Goal: Use online tool/utility: Utilize a website feature to perform a specific function

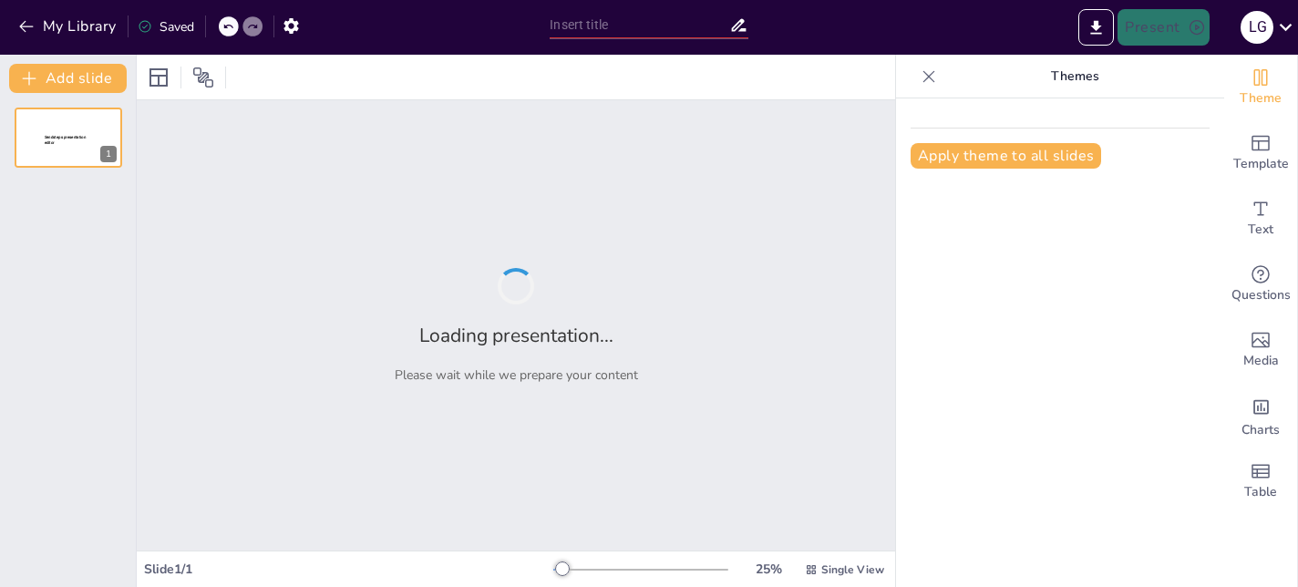
type input "Imported Presentación 2 versió corta.pptx"
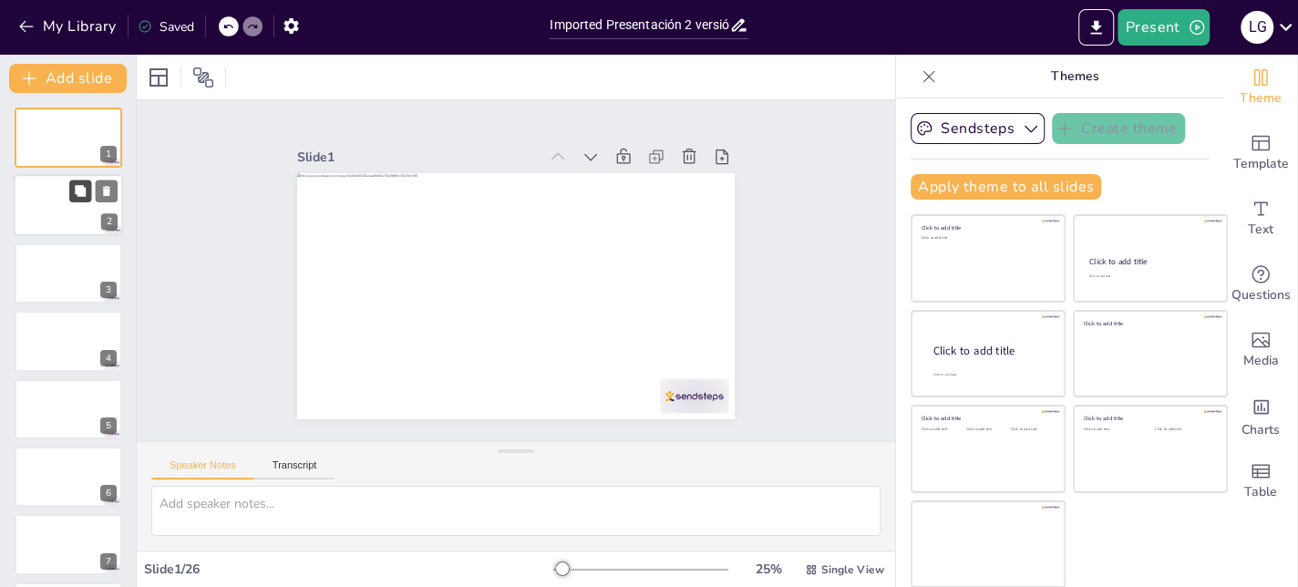
click at [72, 193] on button at bounding box center [80, 191] width 22 height 22
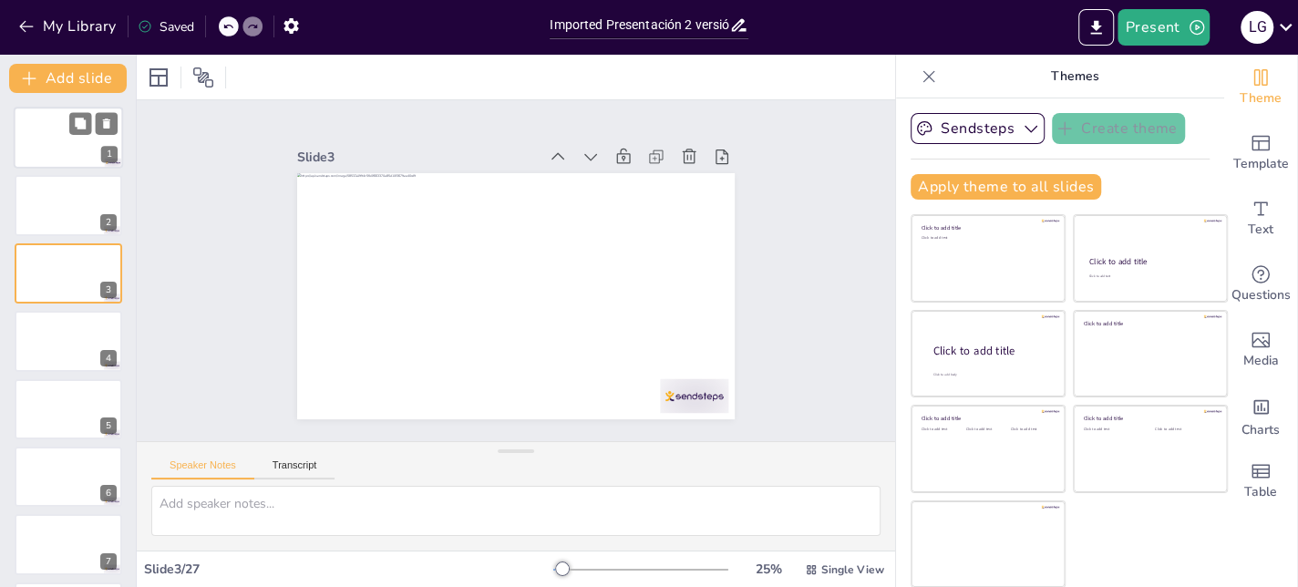
click at [75, 146] on div at bounding box center [68, 138] width 109 height 62
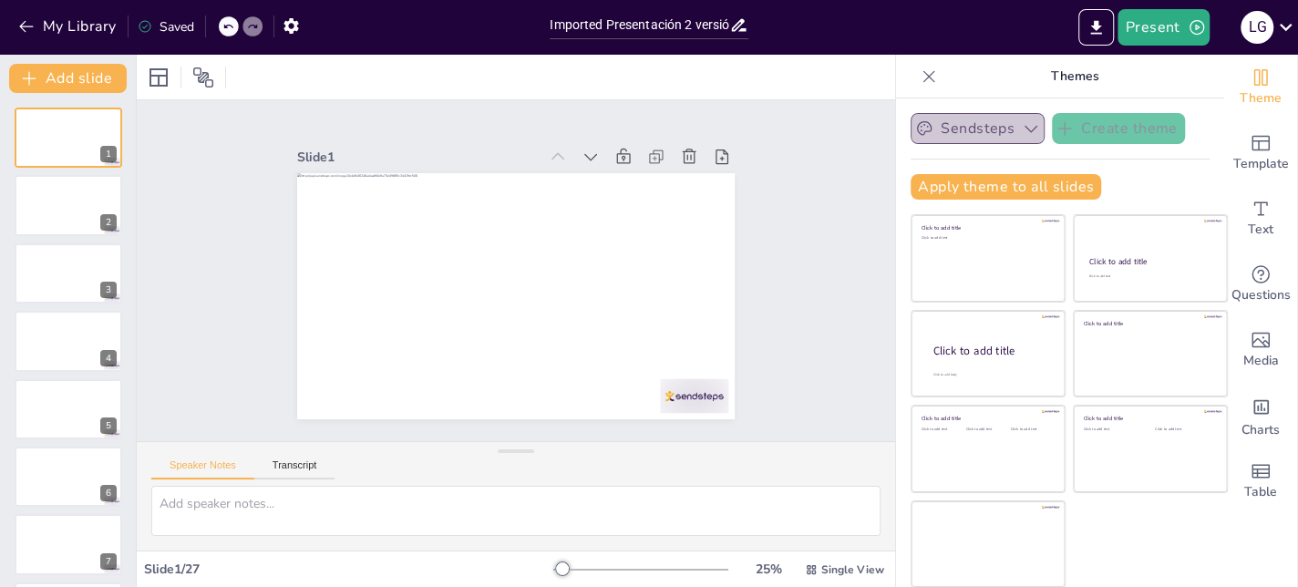
click at [965, 134] on button "Sendsteps" at bounding box center [978, 128] width 134 height 31
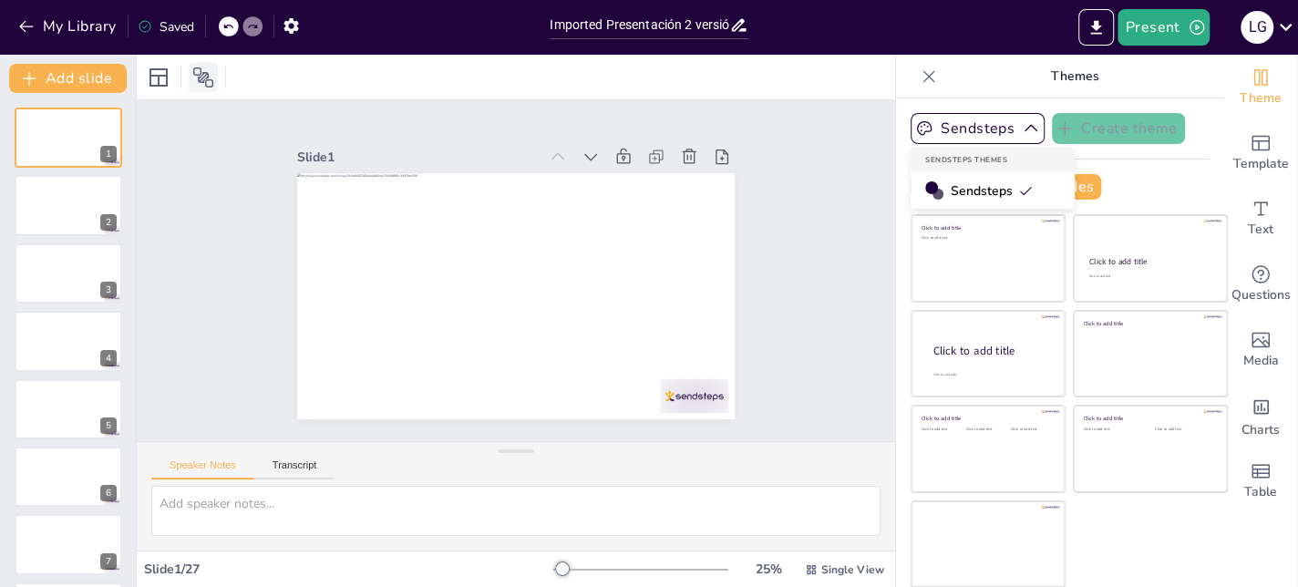
click at [202, 69] on icon at bounding box center [203, 78] width 22 height 22
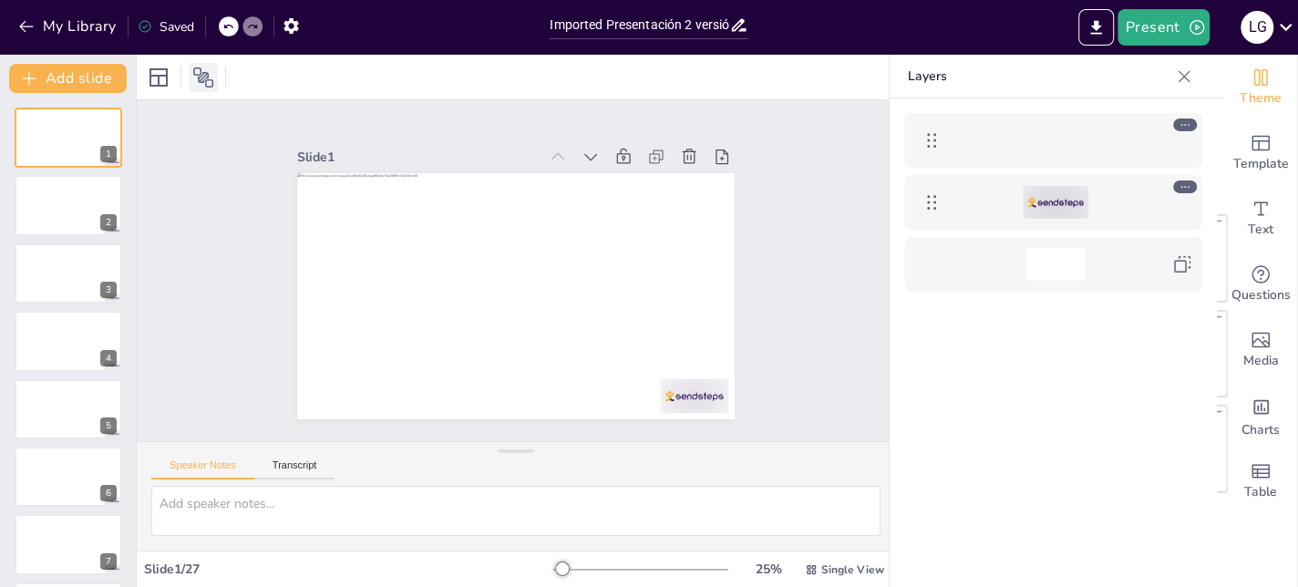
click at [202, 69] on icon at bounding box center [203, 78] width 22 height 22
click at [164, 75] on icon at bounding box center [158, 77] width 18 height 18
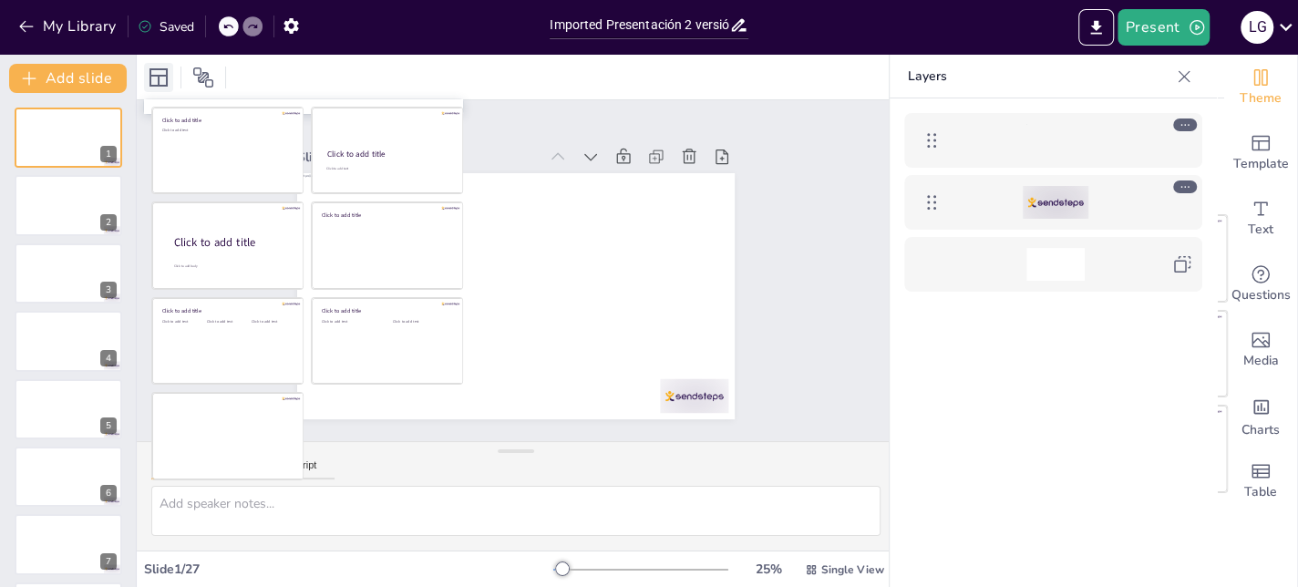
click at [164, 75] on icon at bounding box center [158, 77] width 18 height 18
click at [385, 72] on div at bounding box center [516, 77] width 758 height 45
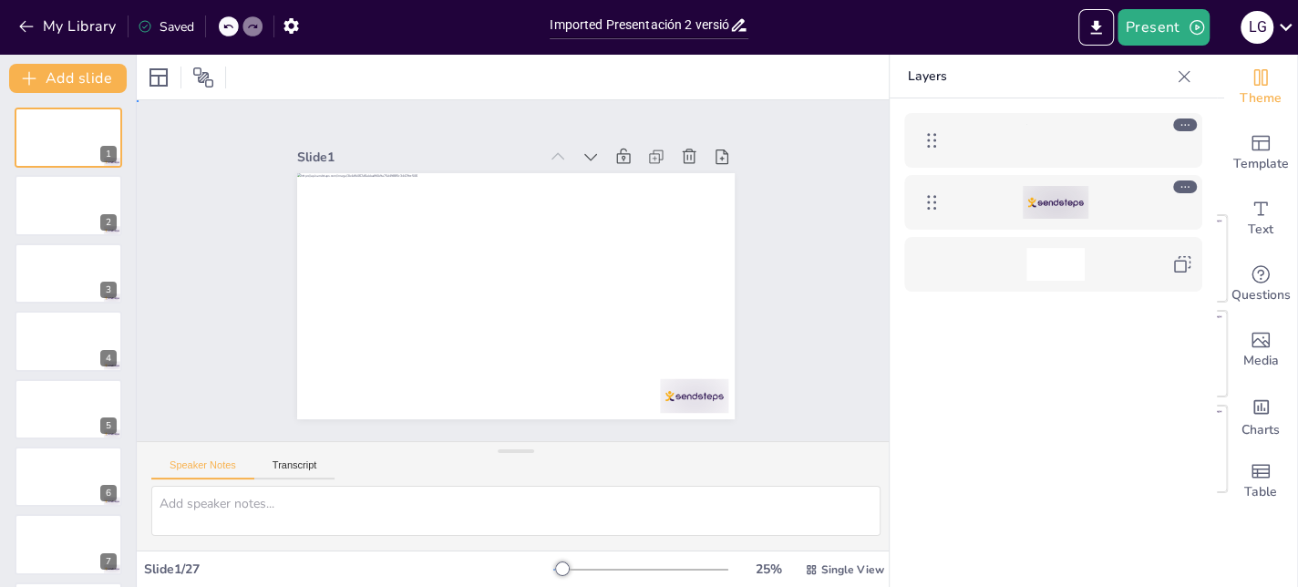
click at [307, 186] on div "Slide 1 Slide 2 Slide 3 Slide 4 Slide 5 Slide 6 Slide 7 Slide 8 Slide 9 Slide 1…" at bounding box center [515, 270] width 417 height 789
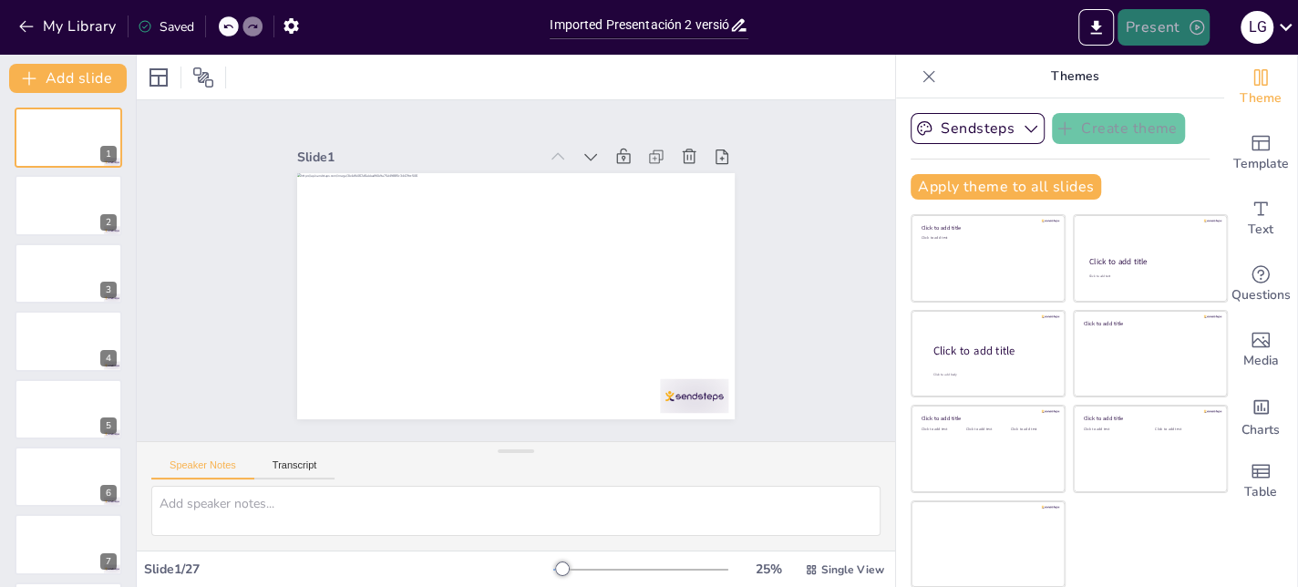
click at [1171, 24] on button "Present" at bounding box center [1162, 27] width 91 height 36
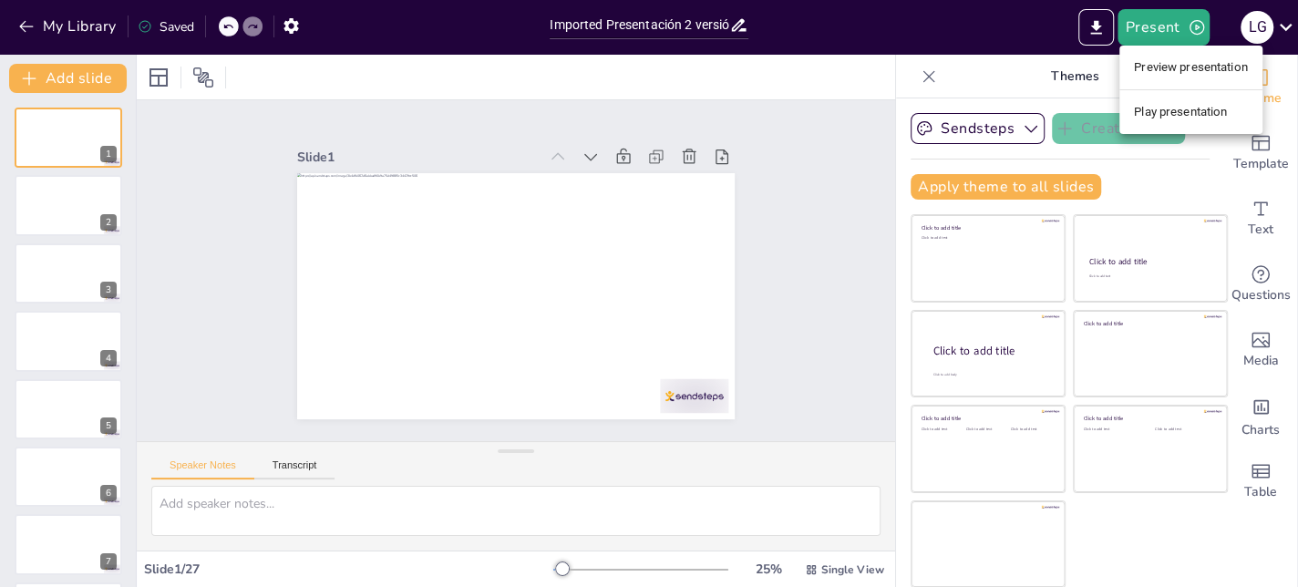
click at [1154, 68] on li "Preview presentation" at bounding box center [1190, 67] width 143 height 29
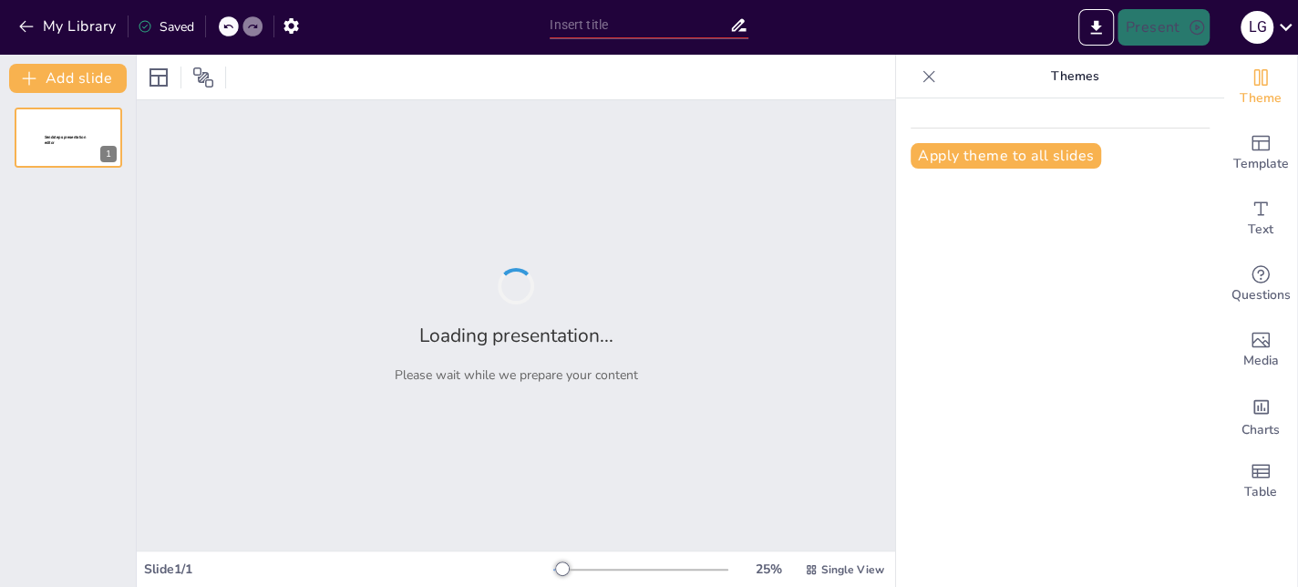
type input "Imported Presentación 2 versió corta.pptx"
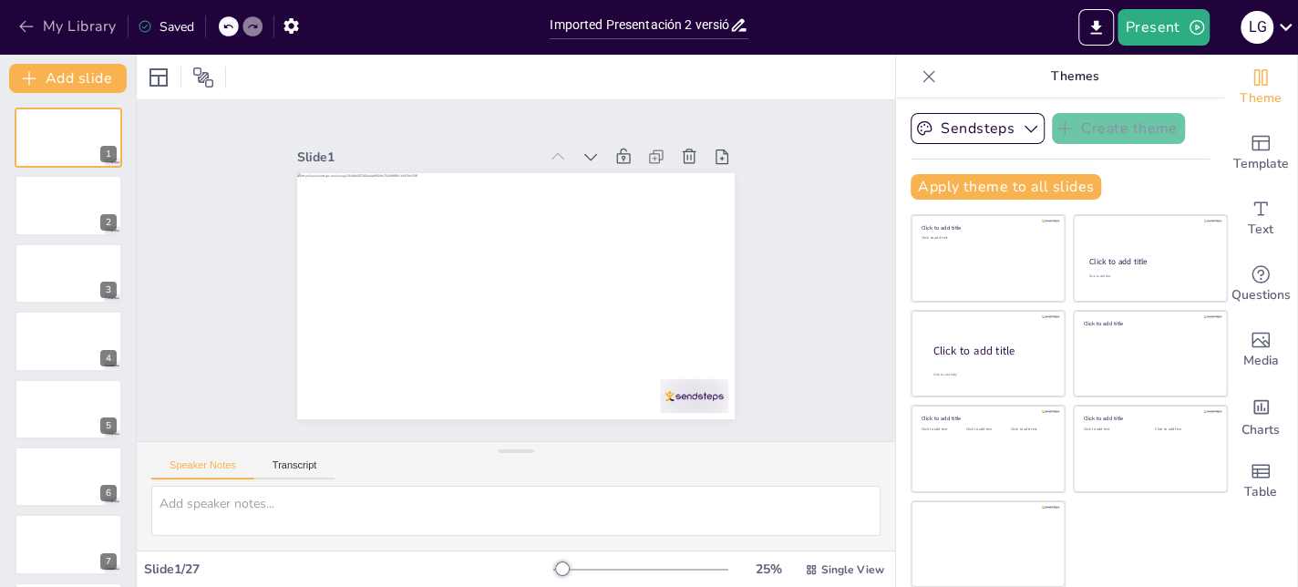
click at [74, 19] on button "My Library" at bounding box center [69, 26] width 110 height 29
